Goal: Information Seeking & Learning: Check status

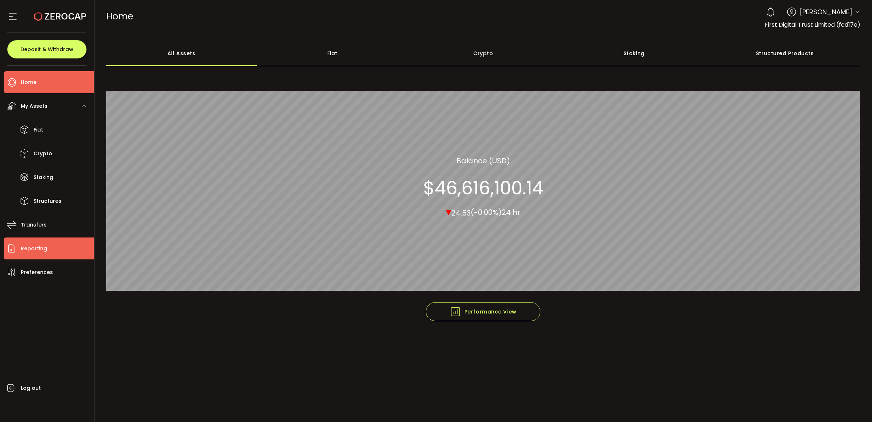
click at [52, 238] on li "Reporting" at bounding box center [49, 248] width 90 height 22
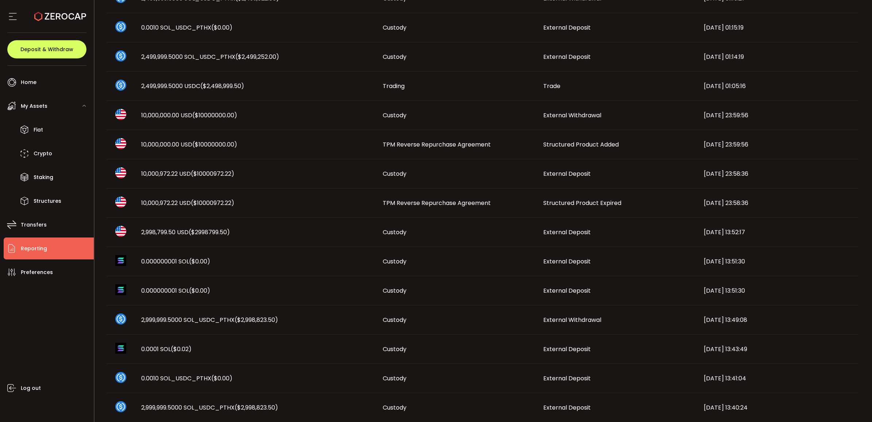
scroll to position [294, 0]
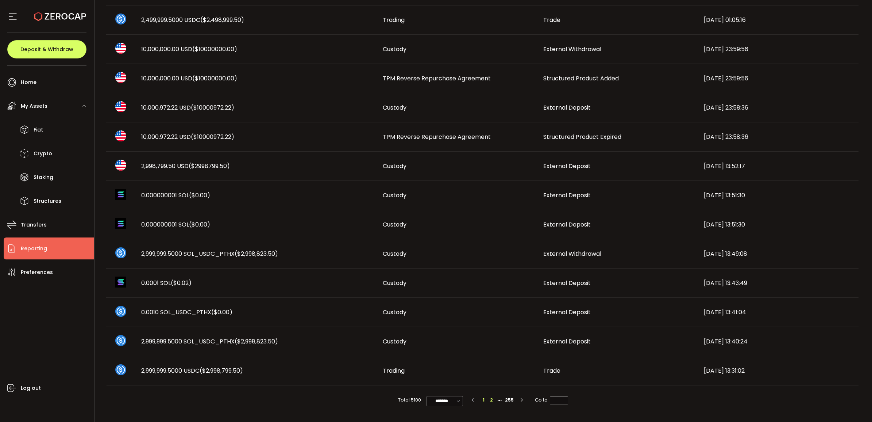
click at [488, 398] on li "2" at bounding box center [492, 400] width 8 height 8
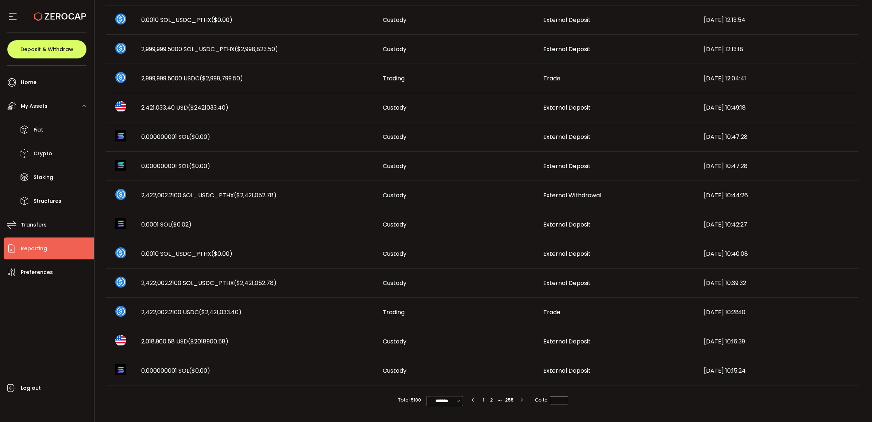
click at [483, 398] on li "1" at bounding box center [484, 400] width 8 height 8
type input "*"
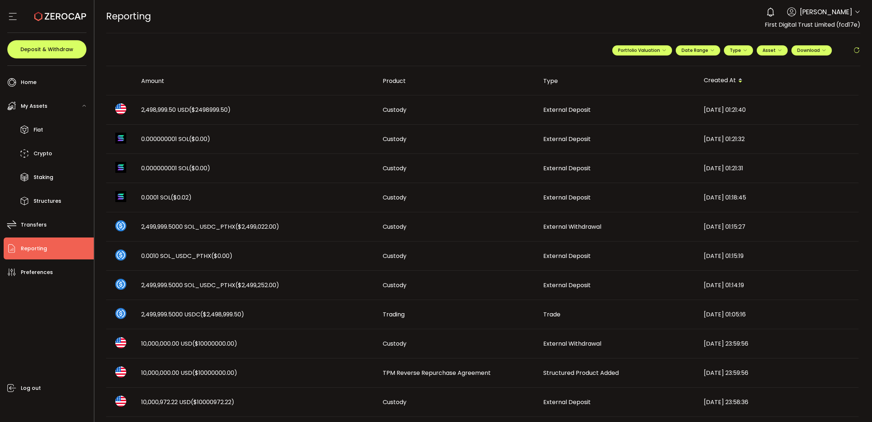
scroll to position [228, 0]
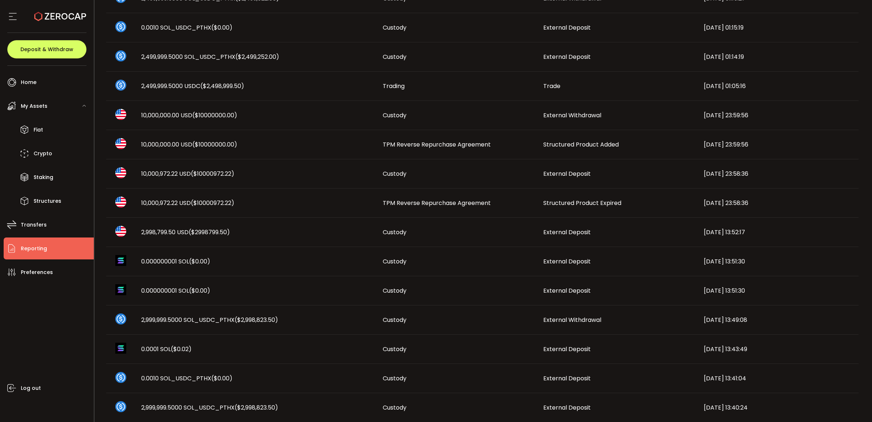
click at [444, 201] on span "TPM Reverse Repurchase Agreement" at bounding box center [437, 203] width 108 height 8
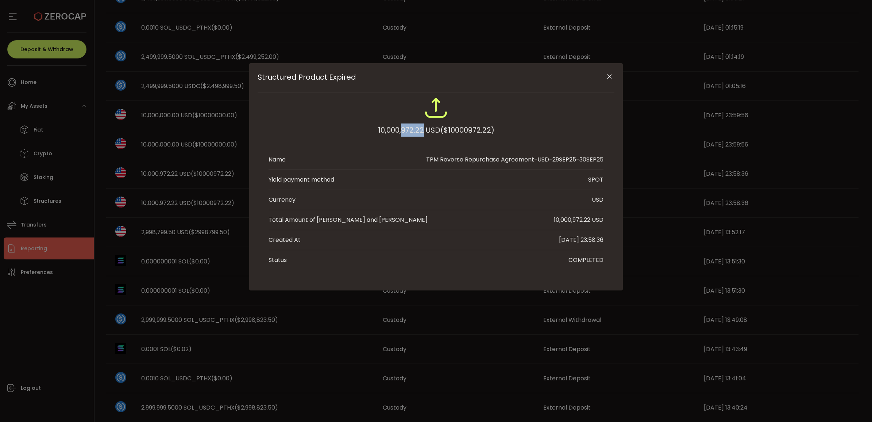
drag, startPoint x: 400, startPoint y: 130, endPoint x: 422, endPoint y: 130, distance: 21.2
click at [422, 130] on div "10,000,972.22 USD ($10000972.22)" at bounding box center [436, 129] width 116 height 13
copy div "972.22"
click at [609, 74] on icon "Close" at bounding box center [609, 76] width 7 height 7
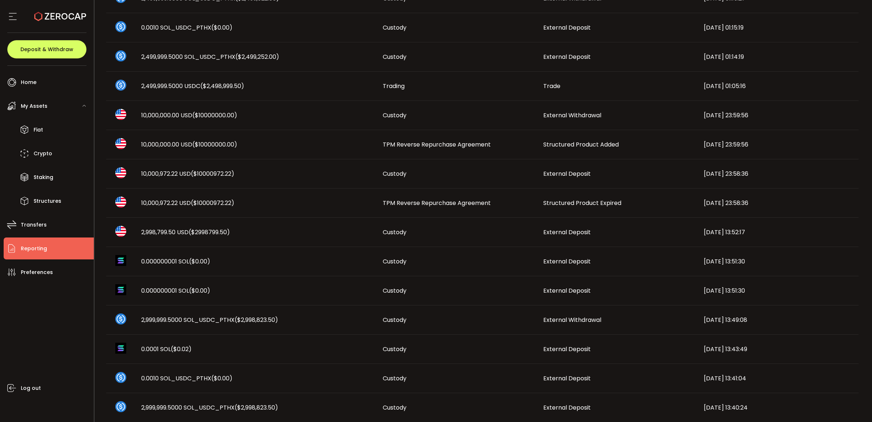
click at [458, 139] on td "TPM Reverse Repurchase Agreement" at bounding box center [457, 144] width 161 height 29
click at [0, 0] on div "10,000,000.00 USD ($10000000.00)" at bounding box center [0, 0] width 0 height 0
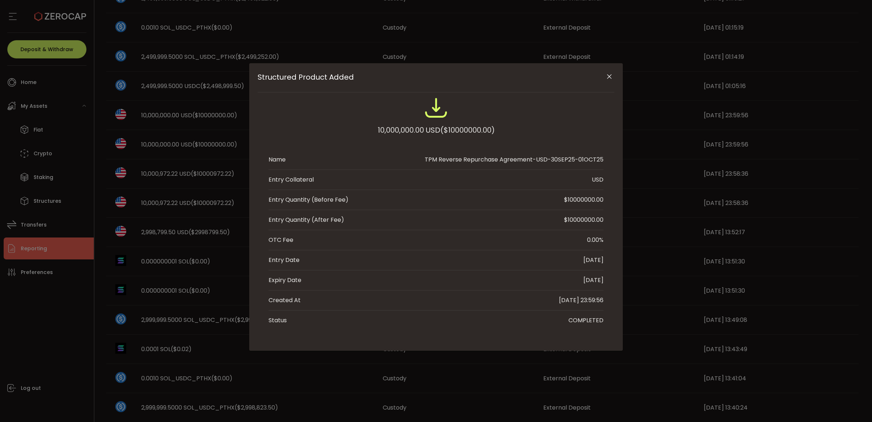
click at [181, 157] on div "Structured Product Added 10,000,000.00 USD ($10000000.00) Name TPM Reverse Repu…" at bounding box center [436, 211] width 872 height 422
click at [609, 77] on icon "Close" at bounding box center [609, 76] width 7 height 7
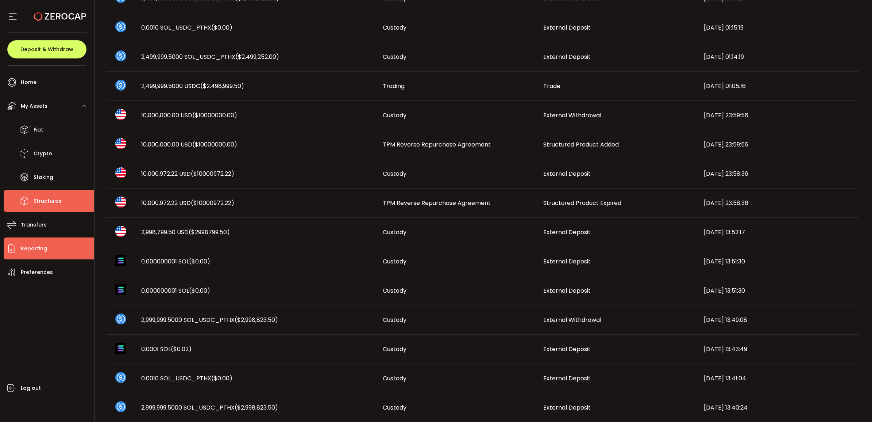
click at [34, 201] on span "Structures" at bounding box center [48, 201] width 28 height 11
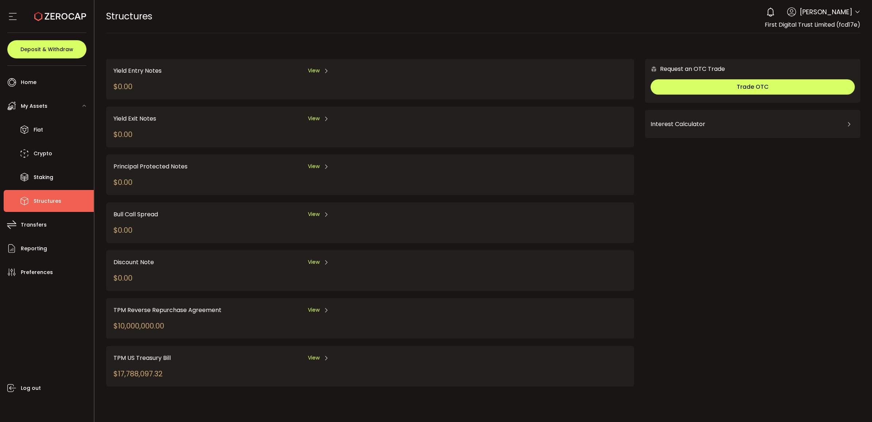
click at [307, 305] on div "TPM Reverse Repurchase Agreement View" at bounding box center [294, 309] width 360 height 9
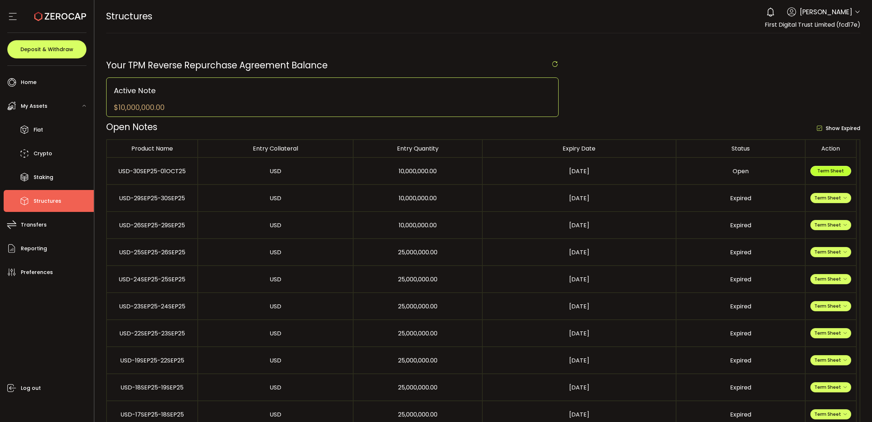
click at [828, 172] on span "Term Sheet" at bounding box center [831, 171] width 27 height 6
click at [33, 126] on li "Fiat" at bounding box center [49, 130] width 90 height 22
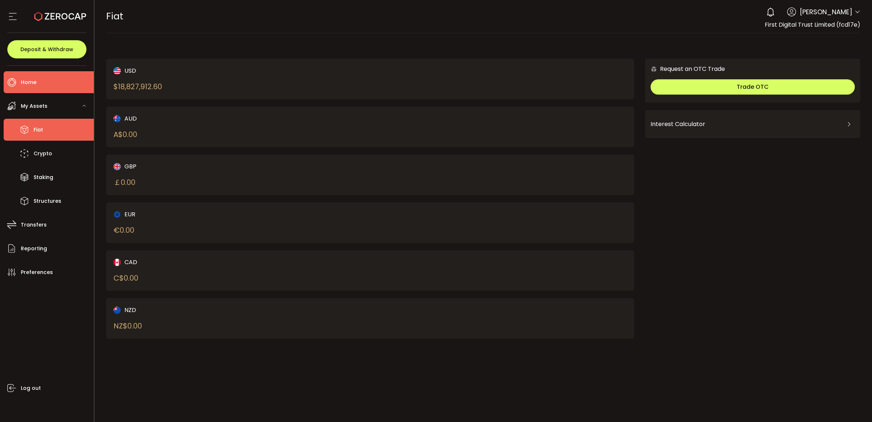
click at [46, 87] on li "Home" at bounding box center [49, 82] width 90 height 22
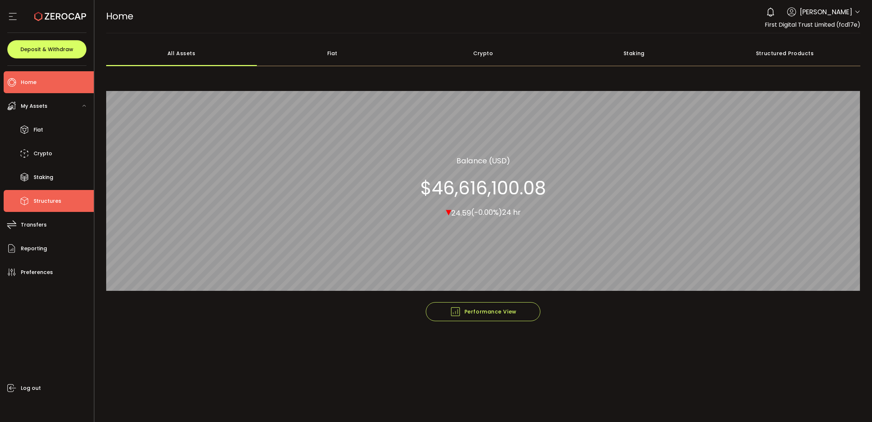
click at [30, 194] on li "Structures" at bounding box center [49, 201] width 90 height 22
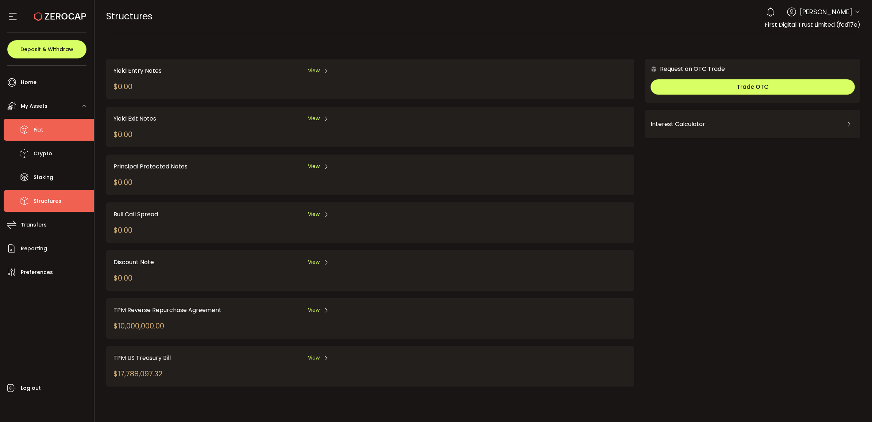
click at [57, 130] on li "Fiat" at bounding box center [49, 130] width 90 height 22
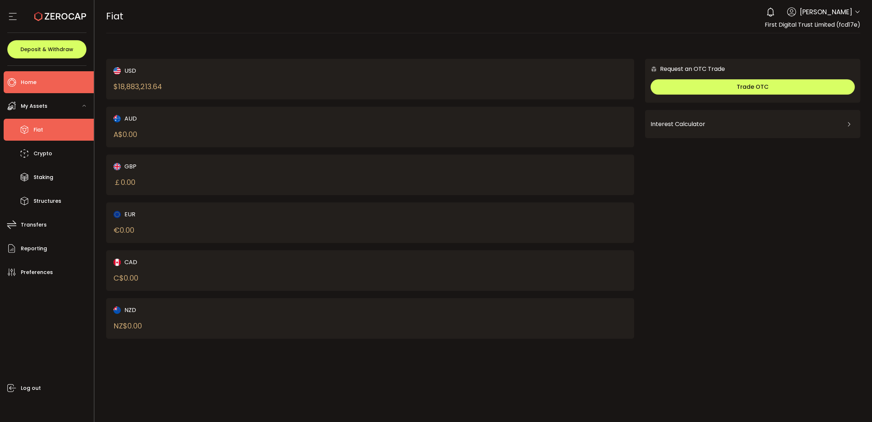
click at [52, 84] on li "Home" at bounding box center [49, 82] width 90 height 22
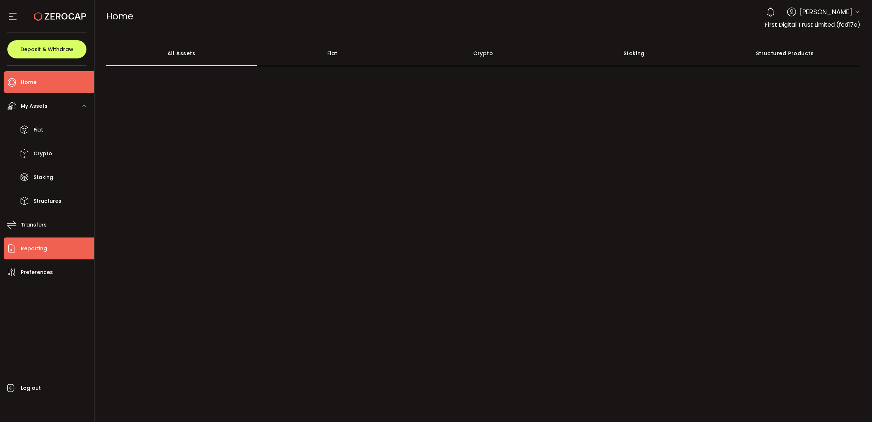
click at [47, 254] on li "Reporting" at bounding box center [49, 248] width 90 height 22
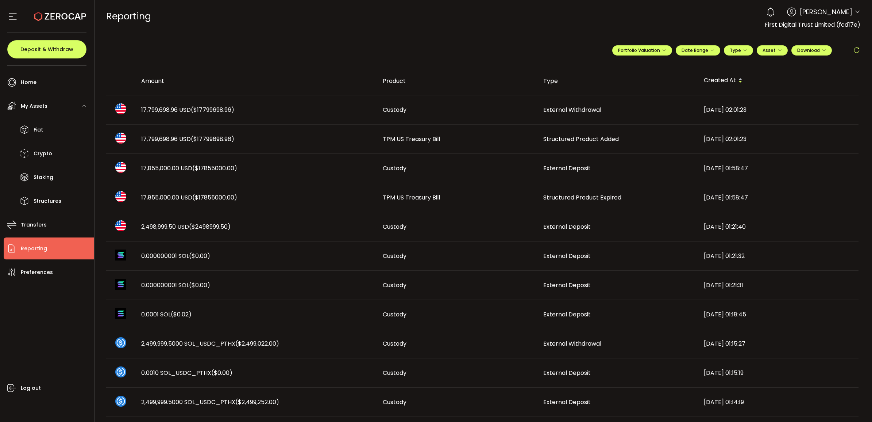
click at [400, 199] on span "TPM US Treasury Bill" at bounding box center [411, 197] width 57 height 8
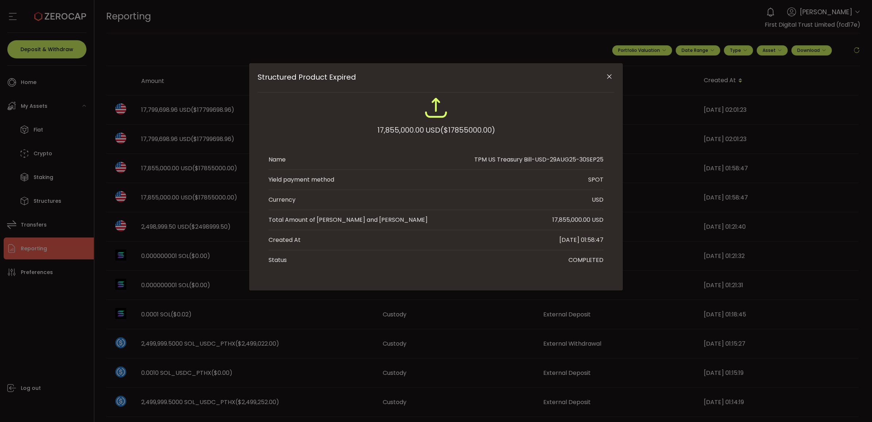
click at [608, 81] on button "Close" at bounding box center [609, 76] width 13 height 13
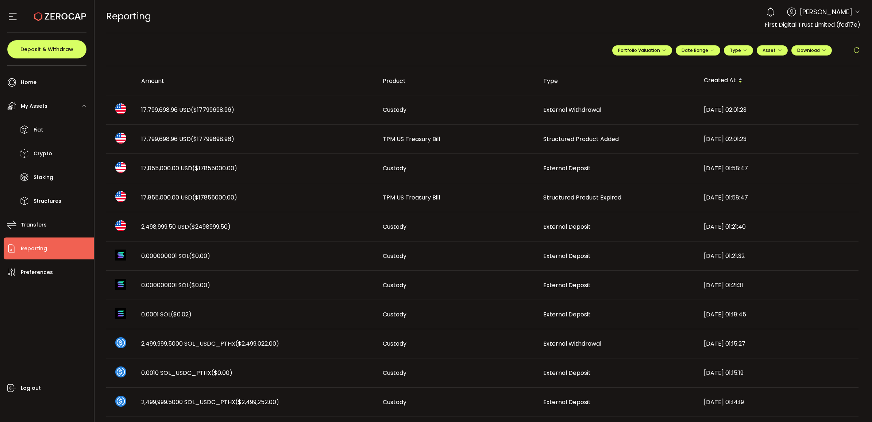
click at [421, 135] on span "TPM US Treasury Bill" at bounding box center [411, 139] width 57 height 8
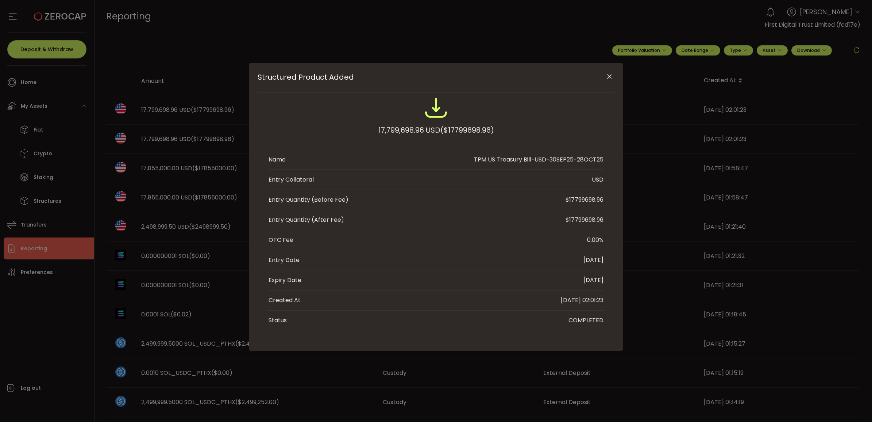
click at [541, 151] on li "Name TPM US Treasury Bill-USD-30SEP25-28OCT25" at bounding box center [436, 160] width 335 height 20
click at [604, 69] on div "Structured Product Added" at bounding box center [436, 77] width 357 height 29
click at [607, 72] on button "Close" at bounding box center [609, 76] width 13 height 13
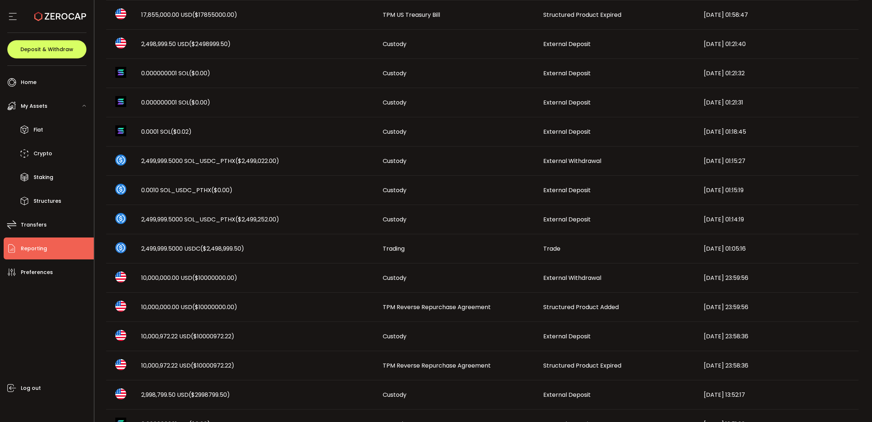
scroll to position [274, 0]
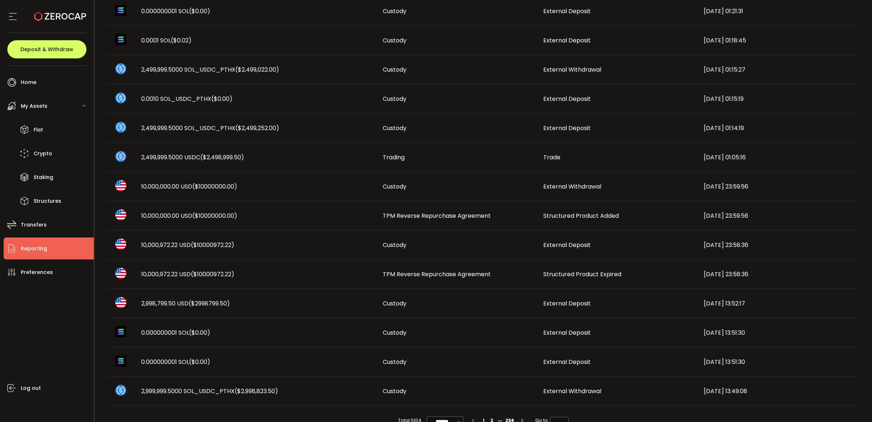
click at [463, 216] on span "TPM Reverse Repurchase Agreement" at bounding box center [437, 215] width 108 height 8
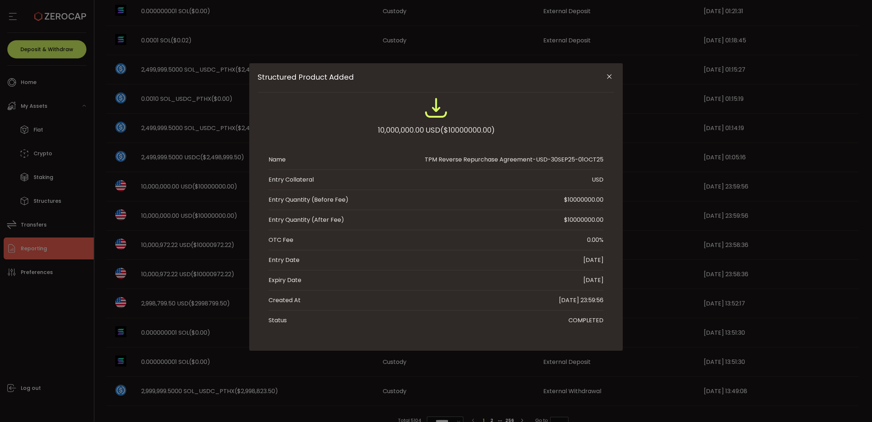
drag, startPoint x: 579, startPoint y: 160, endPoint x: 605, endPoint y: 157, distance: 26.0
click at [605, 157] on div "10,000,000.00 USD ($10000000.00) Name TPM Reverse Repurchase Agreement-USD-30SE…" at bounding box center [436, 213] width 357 height 234
drag, startPoint x: 605, startPoint y: 157, endPoint x: 603, endPoint y: 72, distance: 84.7
click at [601, 72] on div "Structured Product Added" at bounding box center [436, 77] width 357 height 29
click at [606, 73] on icon "Close" at bounding box center [609, 76] width 7 height 7
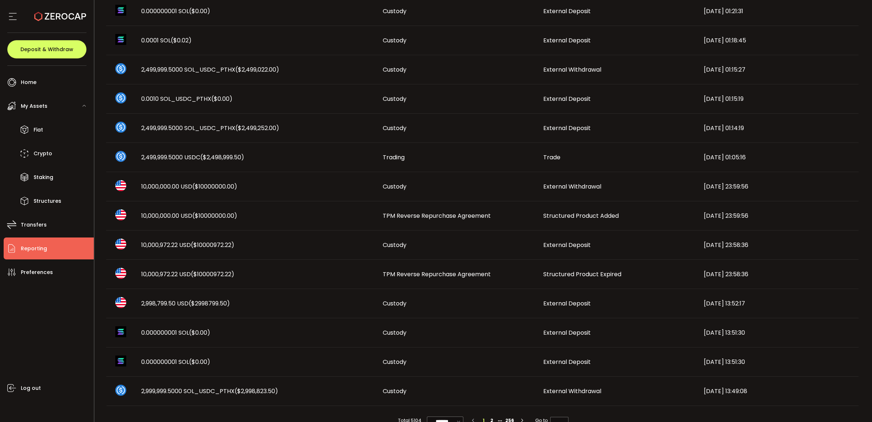
scroll to position [46, 0]
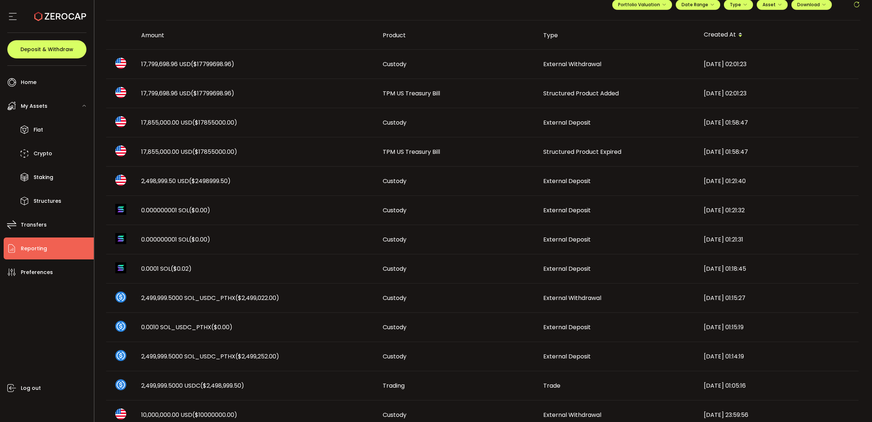
click at [426, 153] on span "TPM US Treasury Bill" at bounding box center [411, 151] width 57 height 8
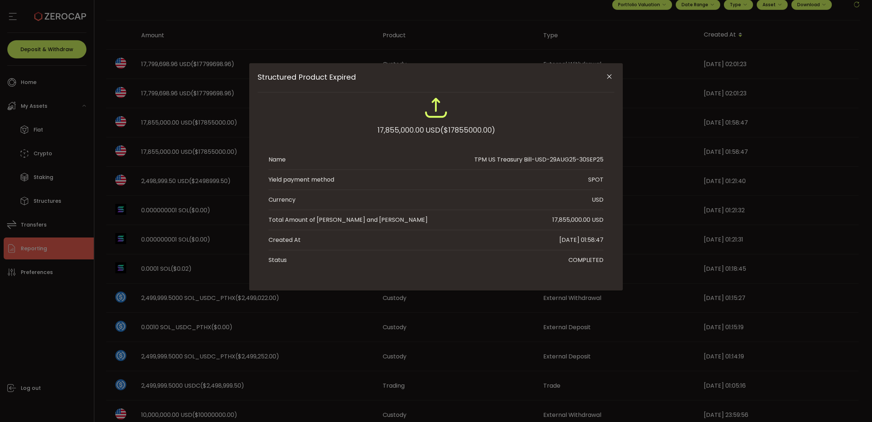
click at [610, 76] on icon "Close" at bounding box center [609, 76] width 7 height 7
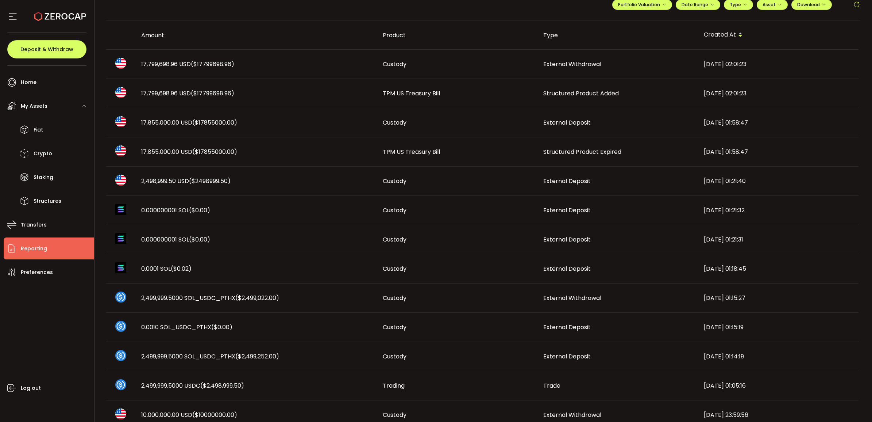
click at [151, 147] on td "17,855,000.00 USD ($17855000.00)" at bounding box center [256, 151] width 242 height 29
click at [0, 0] on div "Structured Product Expired 17,855,000.00 USD ($17855000.00) Name -TPM US Treasu…" at bounding box center [0, 0] width 0 height 0
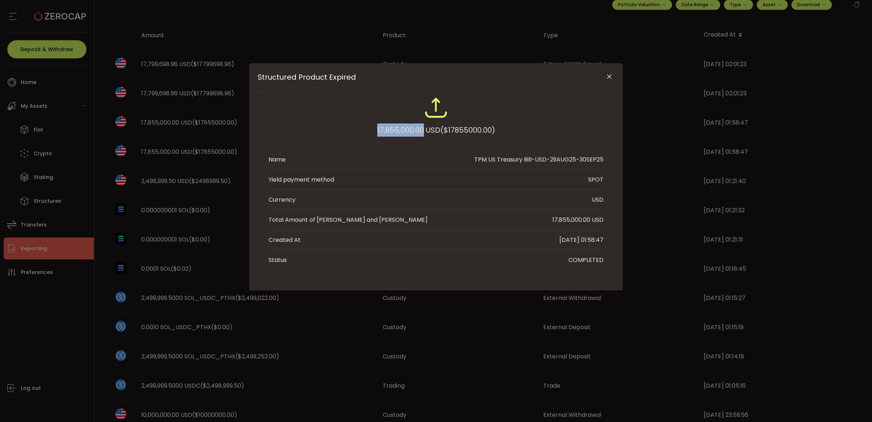
drag, startPoint x: 361, startPoint y: 137, endPoint x: 422, endPoint y: 132, distance: 61.5
click at [422, 132] on div "17,855,000.00 USD ($17855000.00)" at bounding box center [436, 120] width 335 height 48
copy div "17,855,000.00"
click at [607, 75] on icon "Close" at bounding box center [609, 76] width 7 height 7
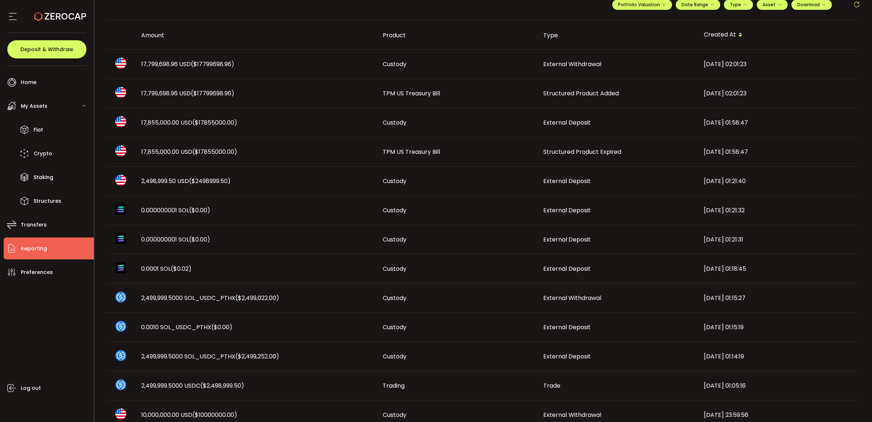
click at [169, 96] on span "17,799,698.96 USD ($17799698.96)" at bounding box center [187, 93] width 93 height 8
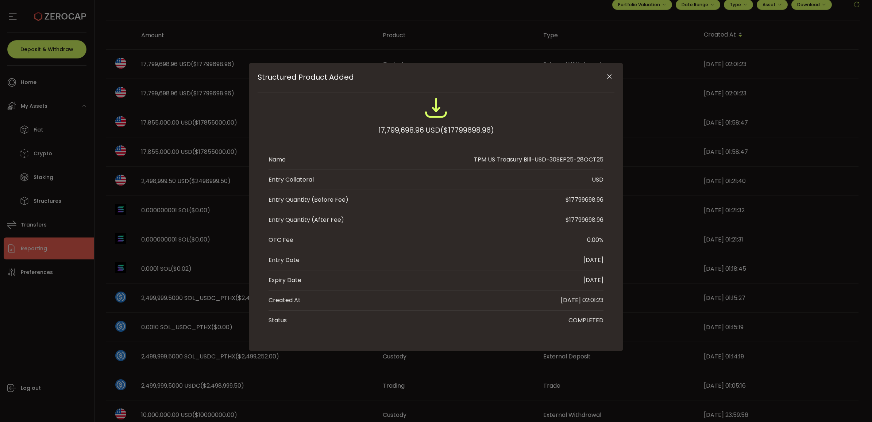
drag, startPoint x: 610, startPoint y: 75, endPoint x: 632, endPoint y: 59, distance: 27.4
click at [610, 75] on icon "Close" at bounding box center [609, 76] width 7 height 7
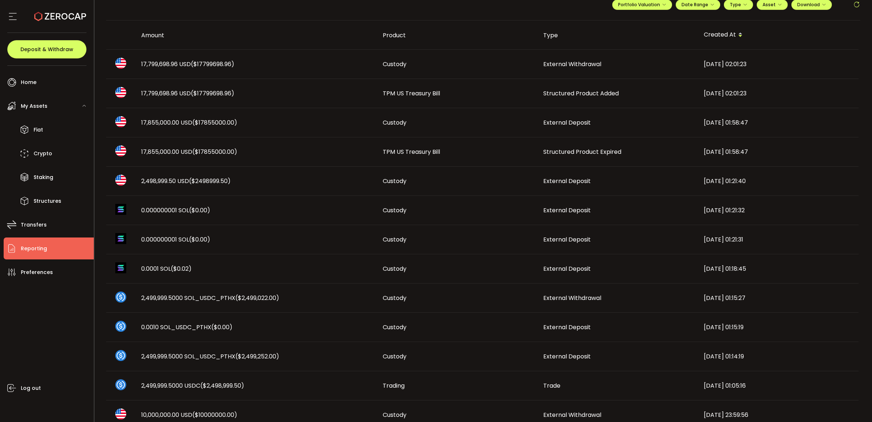
click at [44, 116] on div "My Assets" at bounding box center [49, 106] width 90 height 22
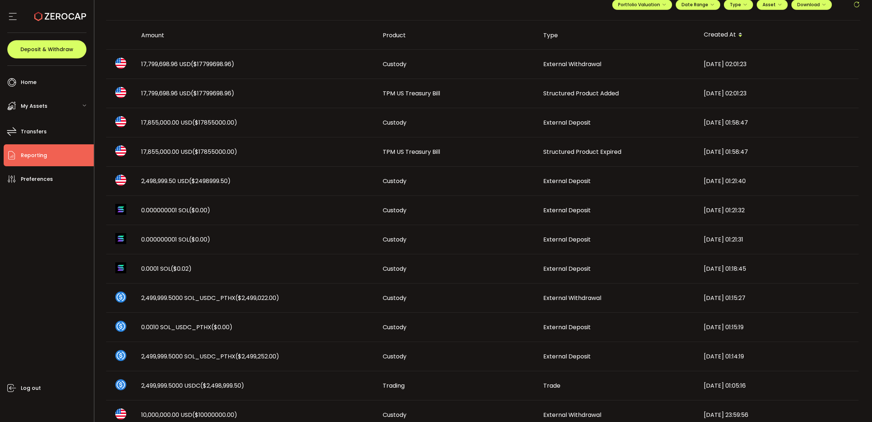
click at [45, 113] on div "My Assets" at bounding box center [49, 106] width 90 height 22
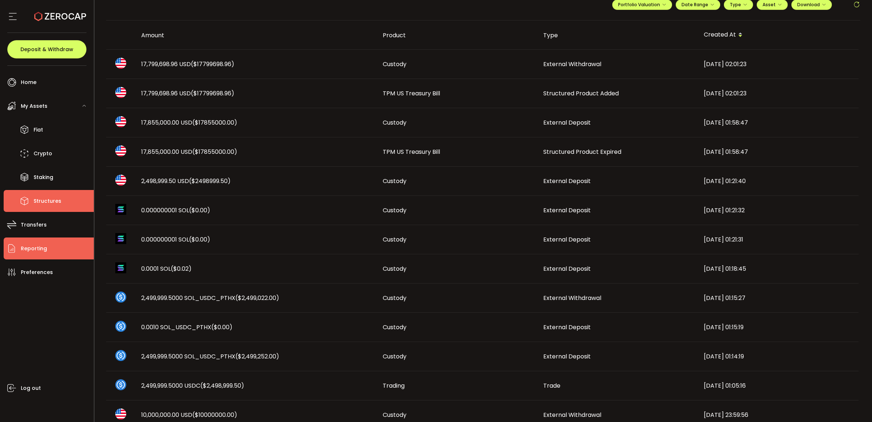
click at [45, 201] on span "Structures" at bounding box center [48, 201] width 28 height 11
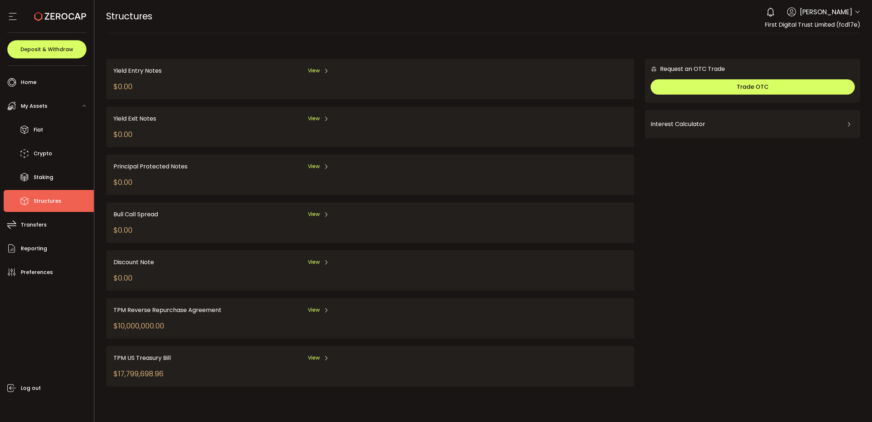
click at [320, 353] on div "View" at bounding box center [318, 357] width 21 height 9
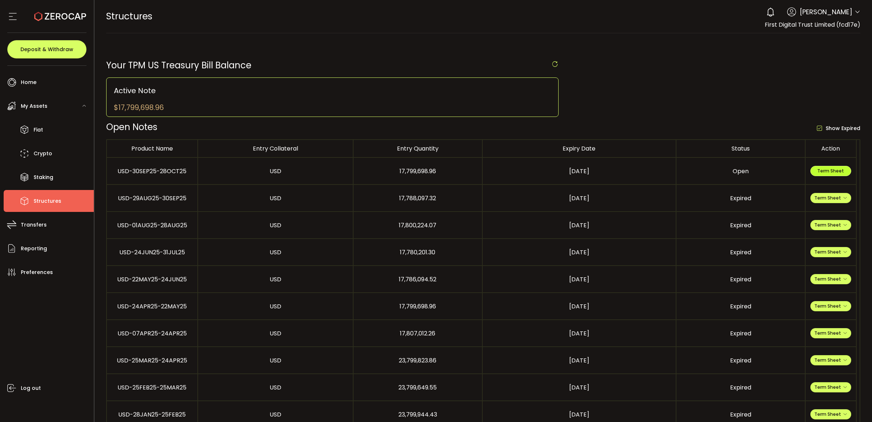
click at [813, 173] on button "Term Sheet" at bounding box center [831, 171] width 41 height 10
click at [47, 127] on li "Fiat" at bounding box center [49, 130] width 90 height 22
